Goal: Information Seeking & Learning: Find specific fact

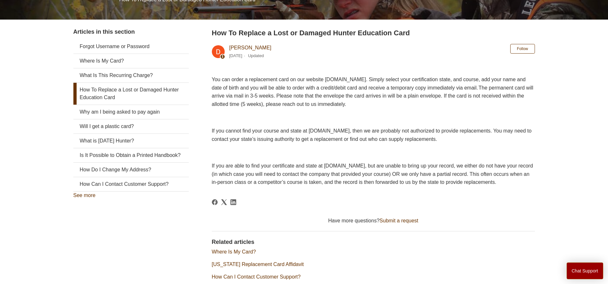
scroll to position [96, 0]
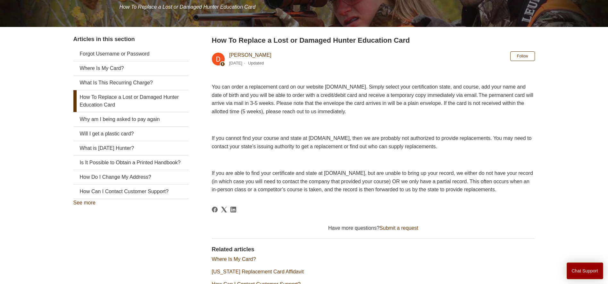
click at [99, 98] on link "How To Replace a Lost or Damaged Hunter Education Card" at bounding box center [130, 101] width 115 height 22
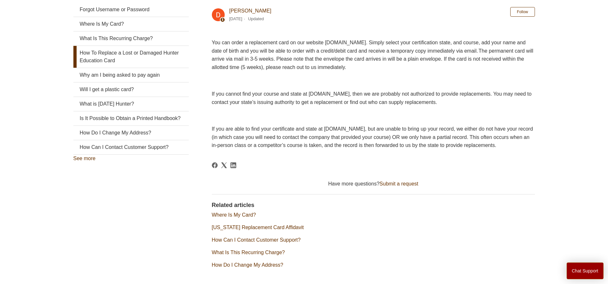
scroll to position [126, 0]
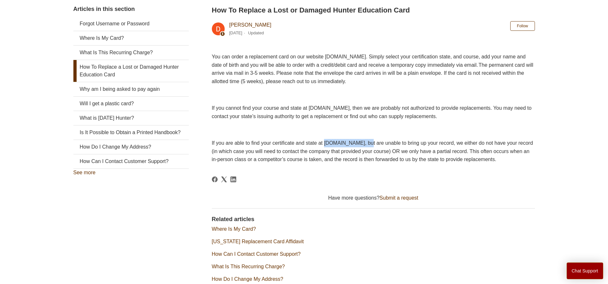
drag, startPoint x: 384, startPoint y: 144, endPoint x: 337, endPoint y: 141, distance: 47.2
click at [337, 141] on span "If you are able to find your certificate and state at [DOMAIN_NAME], but are un…" at bounding box center [372, 151] width 321 height 22
drag, startPoint x: 337, startPoint y: 141, endPoint x: 375, endPoint y: 143, distance: 37.9
copy span "[DOMAIN_NAME],"
